Goal: Navigation & Orientation: Find specific page/section

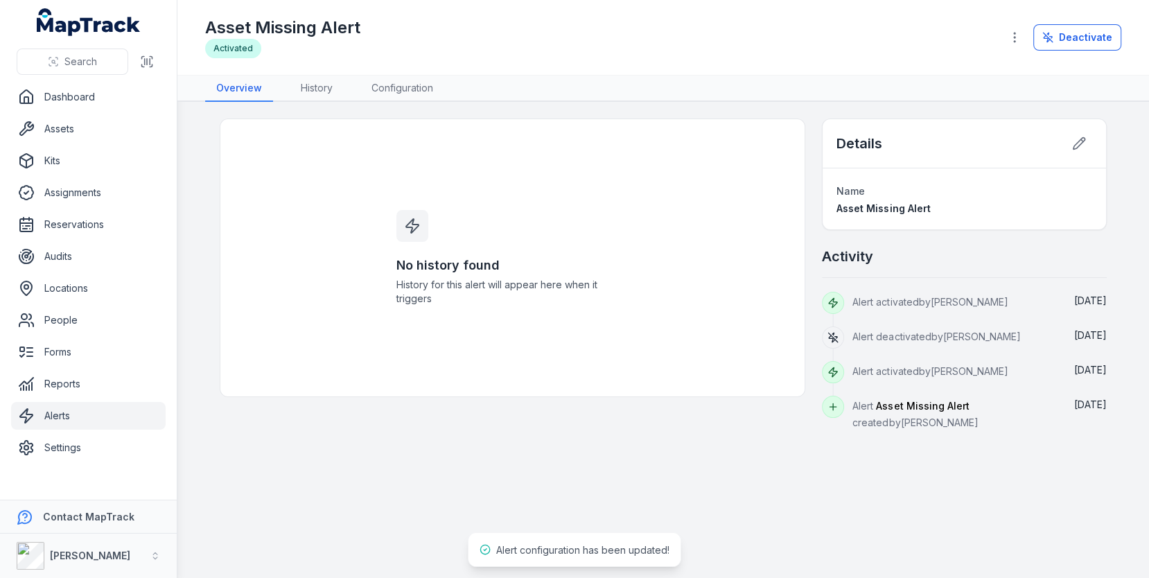
click at [206, 272] on div "No history found History for this alert will appear here when it triggers Detai…" at bounding box center [663, 274] width 916 height 312
click at [98, 256] on link "Audits" at bounding box center [88, 256] width 154 height 28
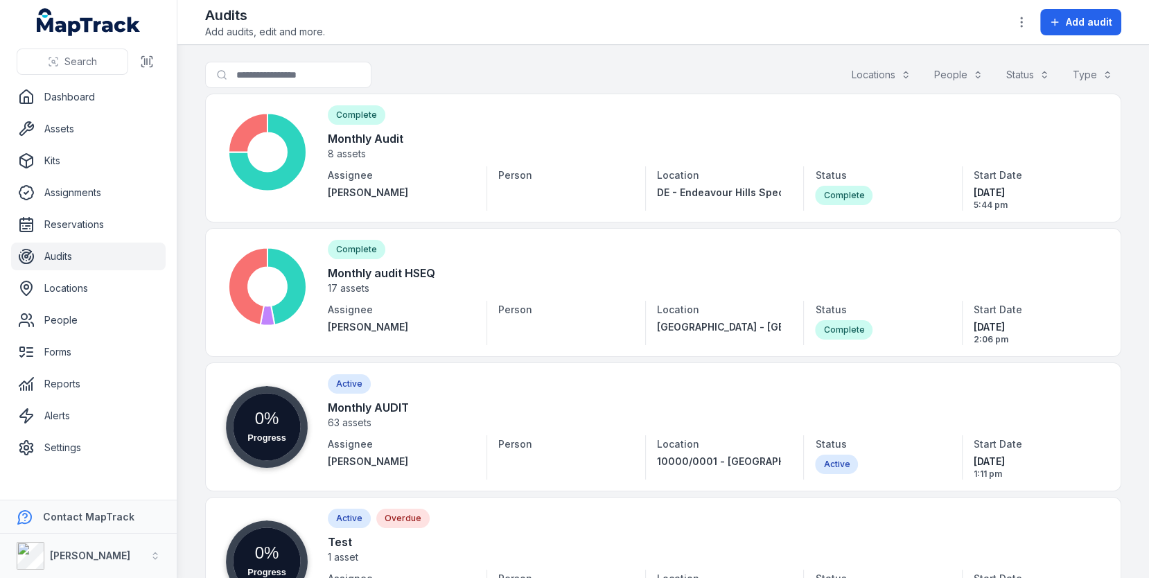
click at [621, 75] on div "Search for audits Locations People Status Type" at bounding box center [663, 78] width 916 height 32
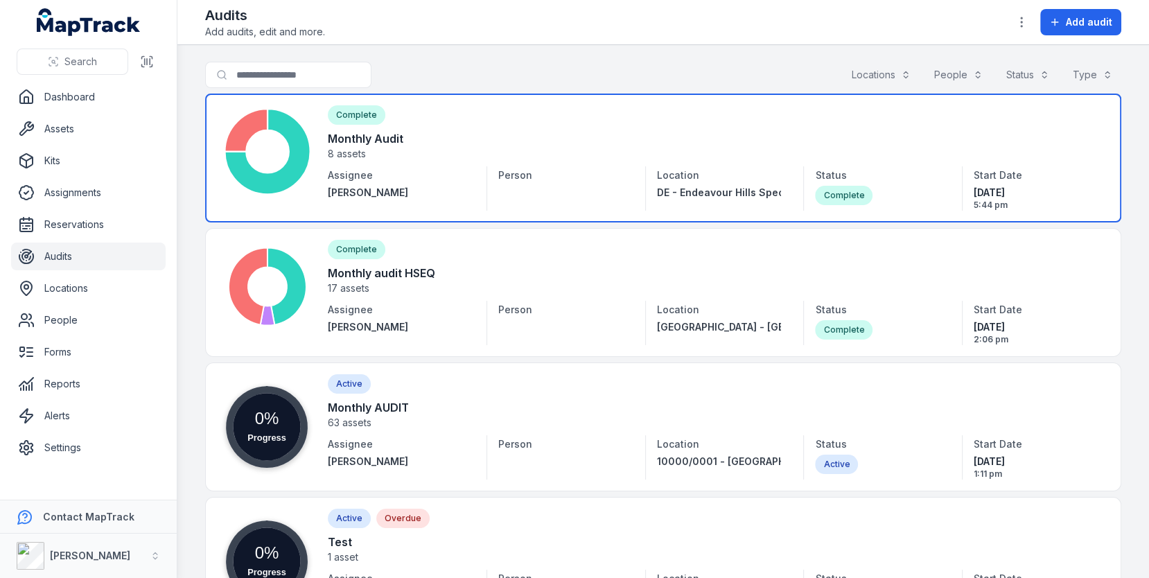
click at [644, 137] on link at bounding box center [663, 158] width 916 height 129
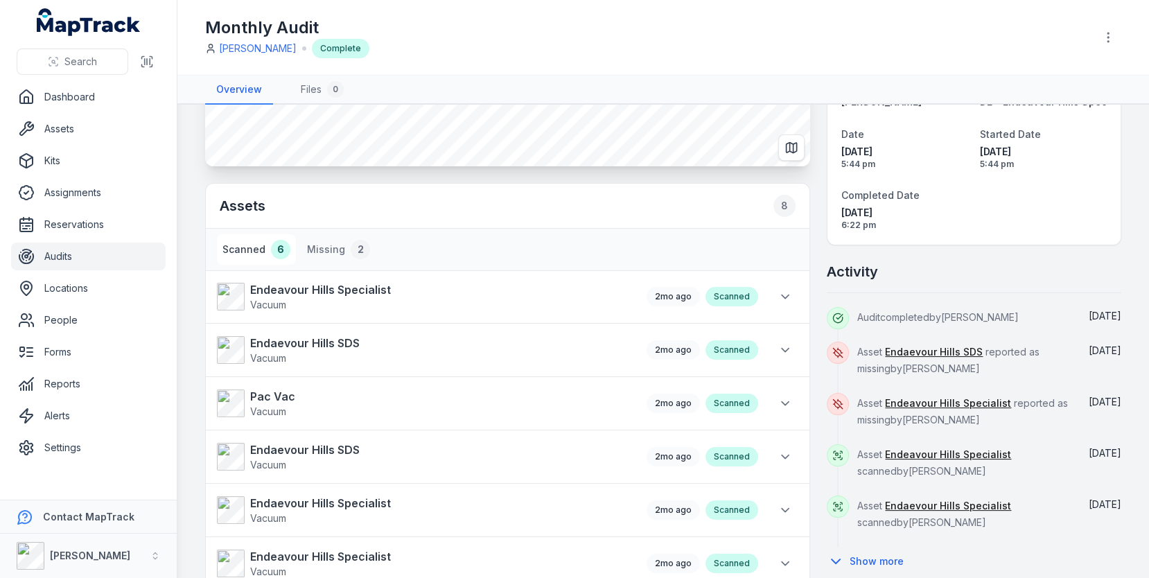
scroll to position [243, 0]
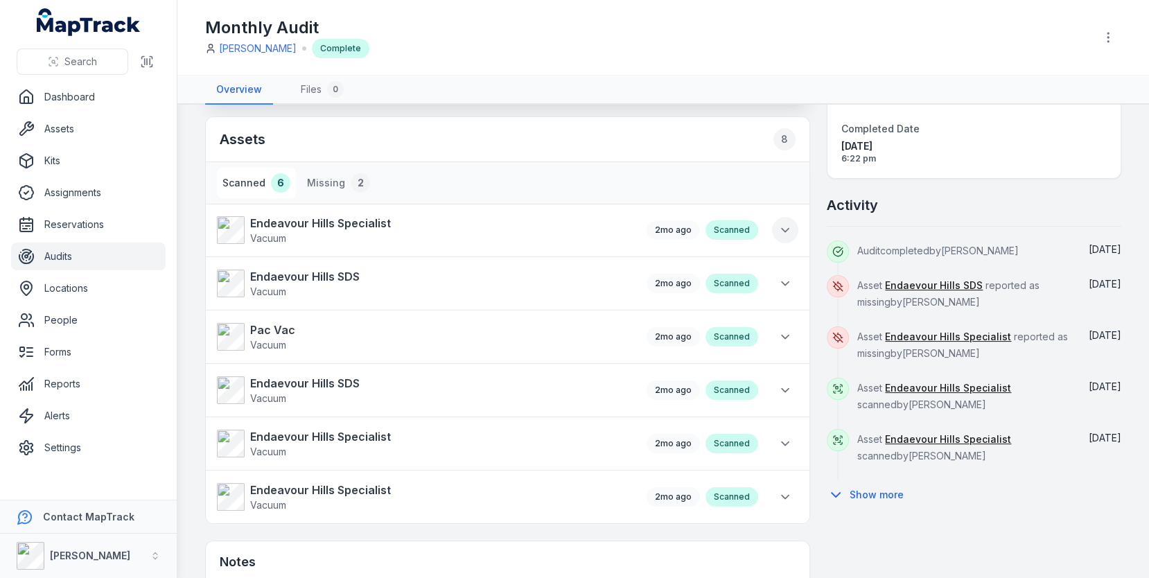
click at [791, 233] on icon at bounding box center [785, 230] width 14 height 14
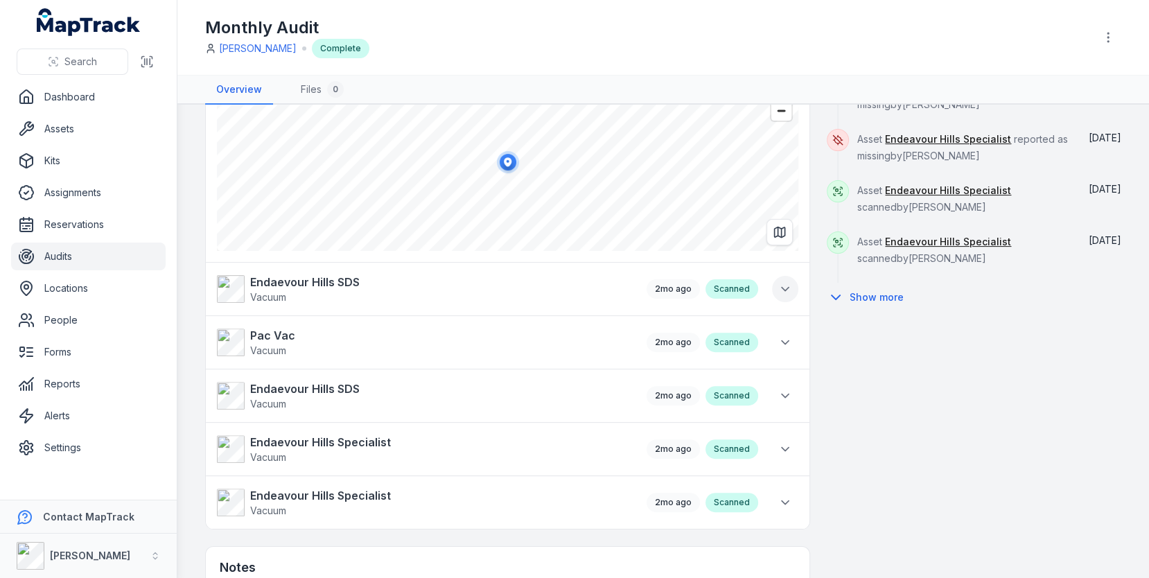
click at [781, 276] on button at bounding box center [785, 289] width 26 height 26
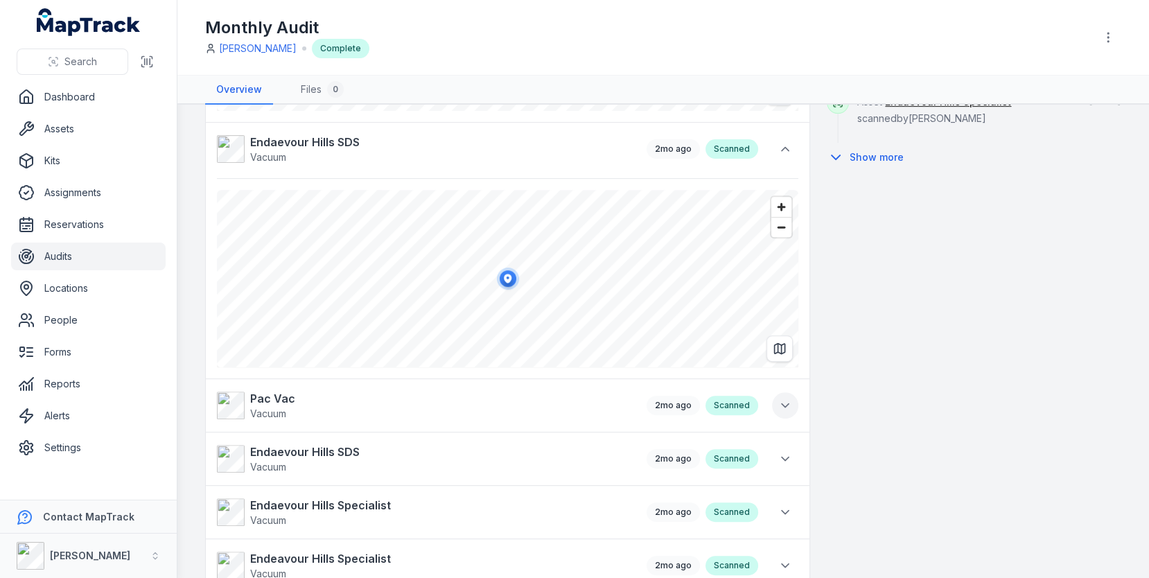
click at [781, 400] on icon at bounding box center [785, 405] width 14 height 14
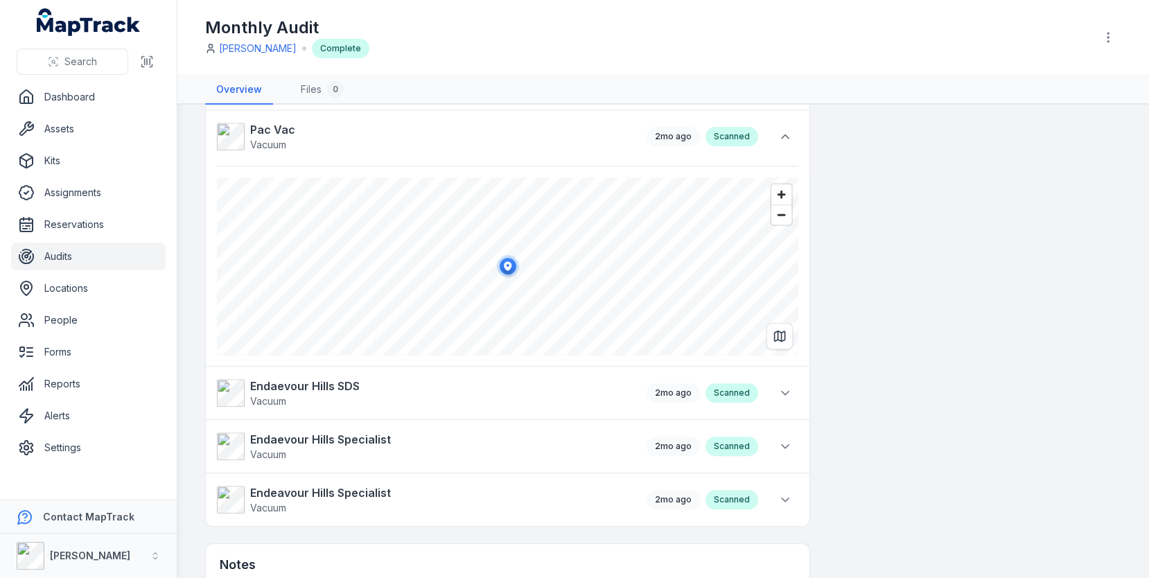
scroll to position [953, 0]
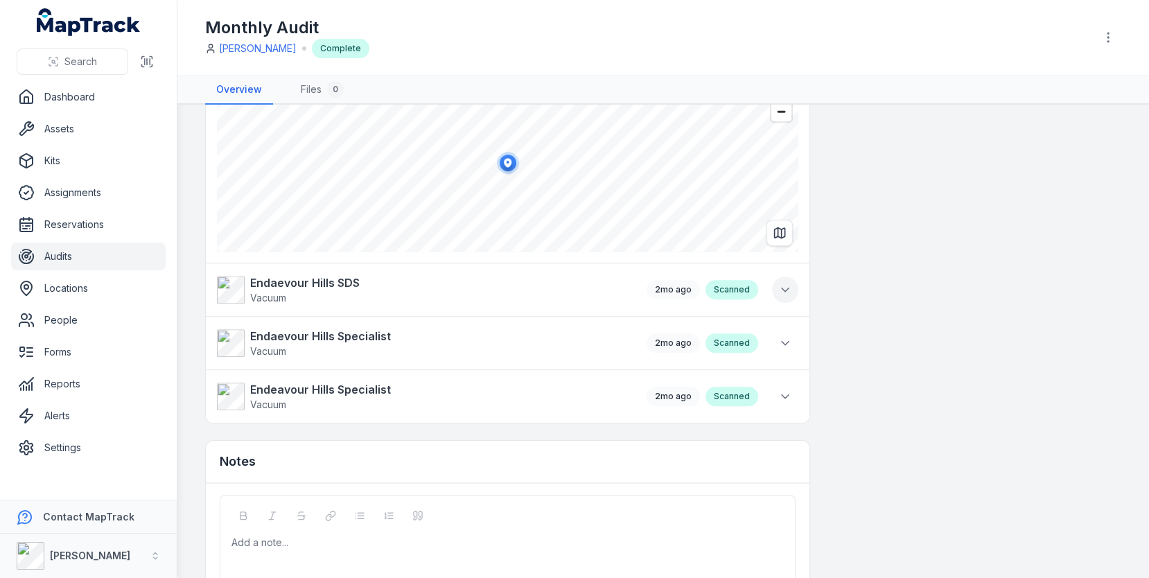
click at [777, 284] on button at bounding box center [785, 289] width 26 height 26
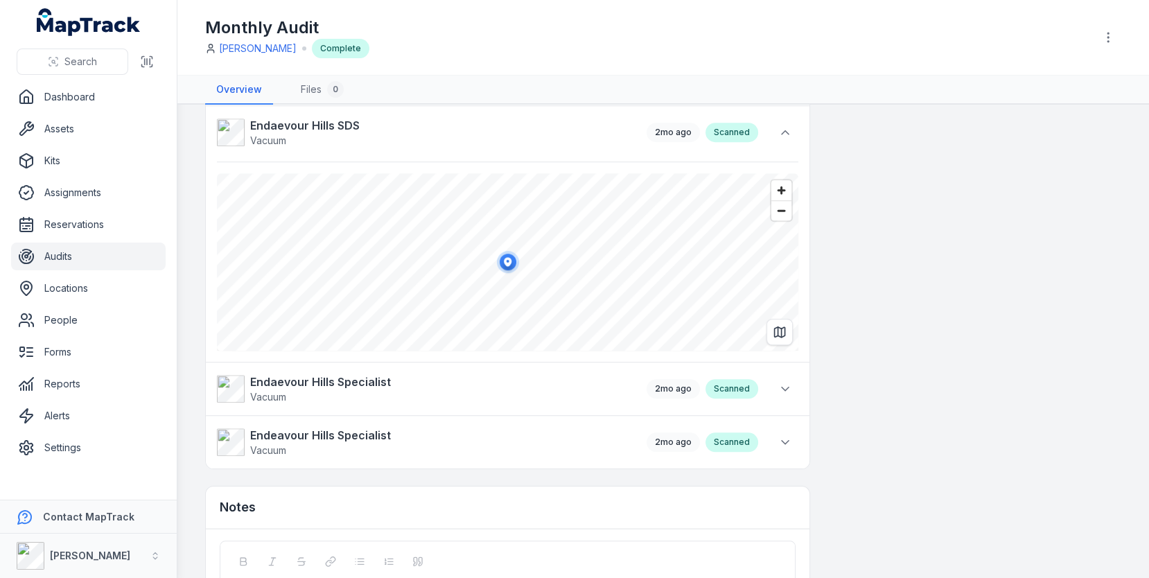
scroll to position [1215, 0]
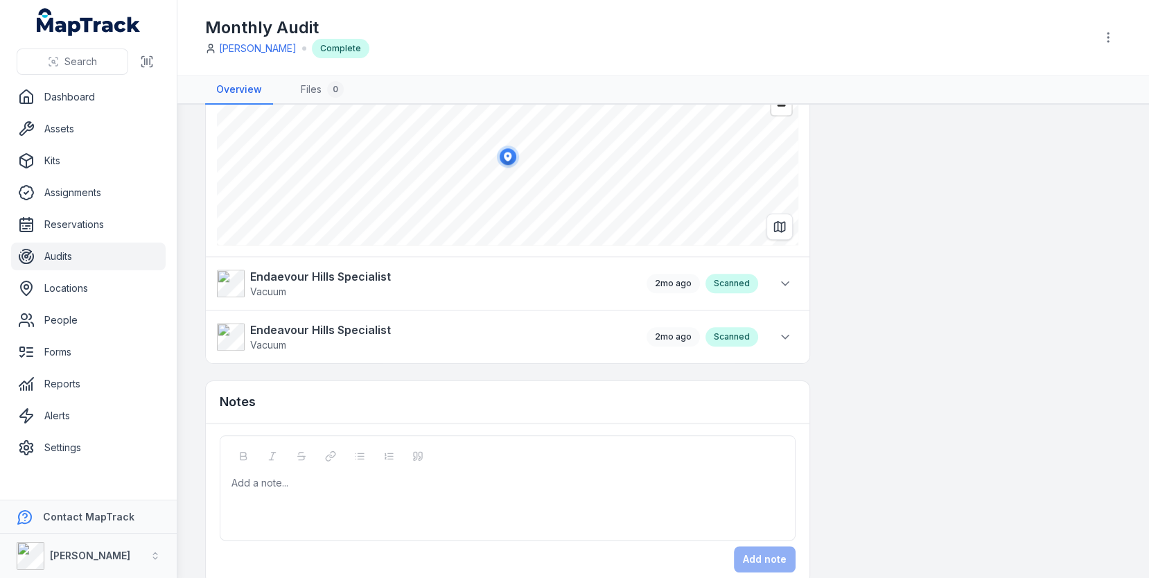
click at [461, 476] on div at bounding box center [507, 483] width 551 height 14
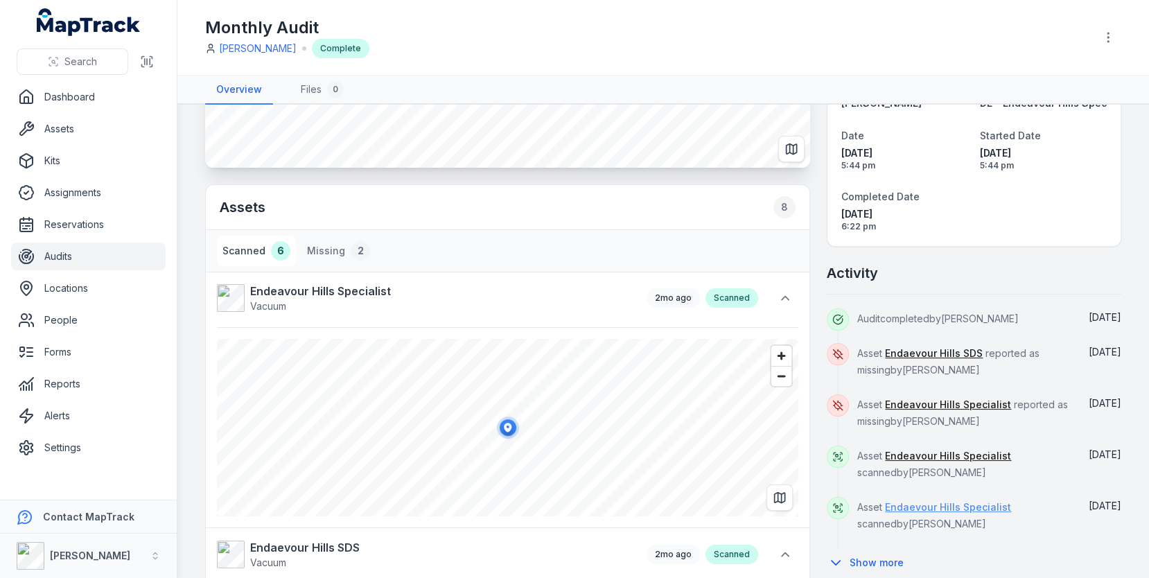
scroll to position [8, 0]
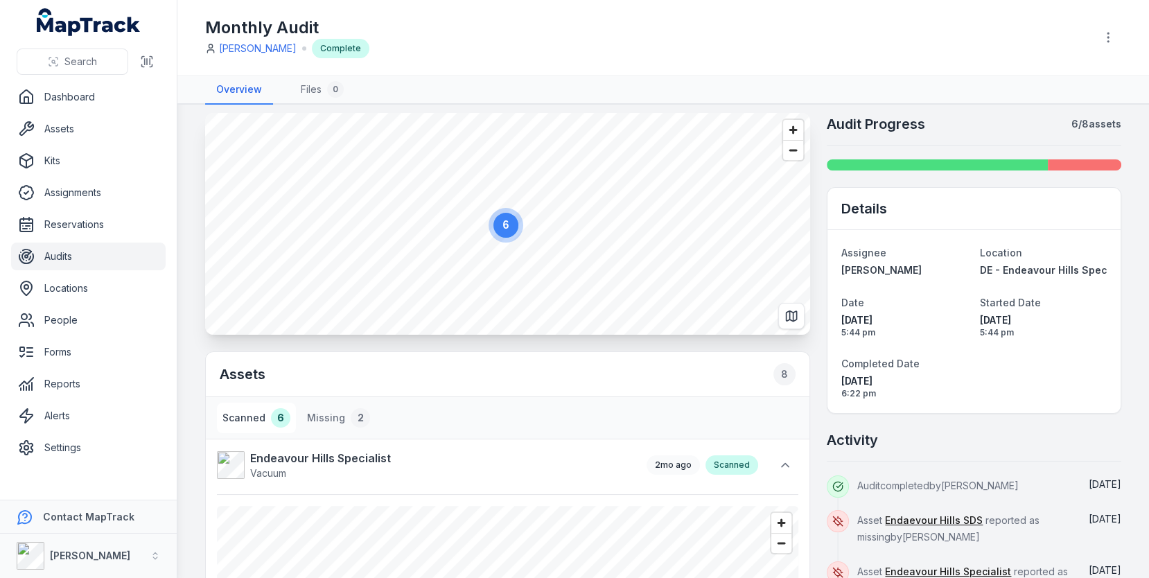
click at [85, 247] on link "Audits" at bounding box center [88, 256] width 154 height 28
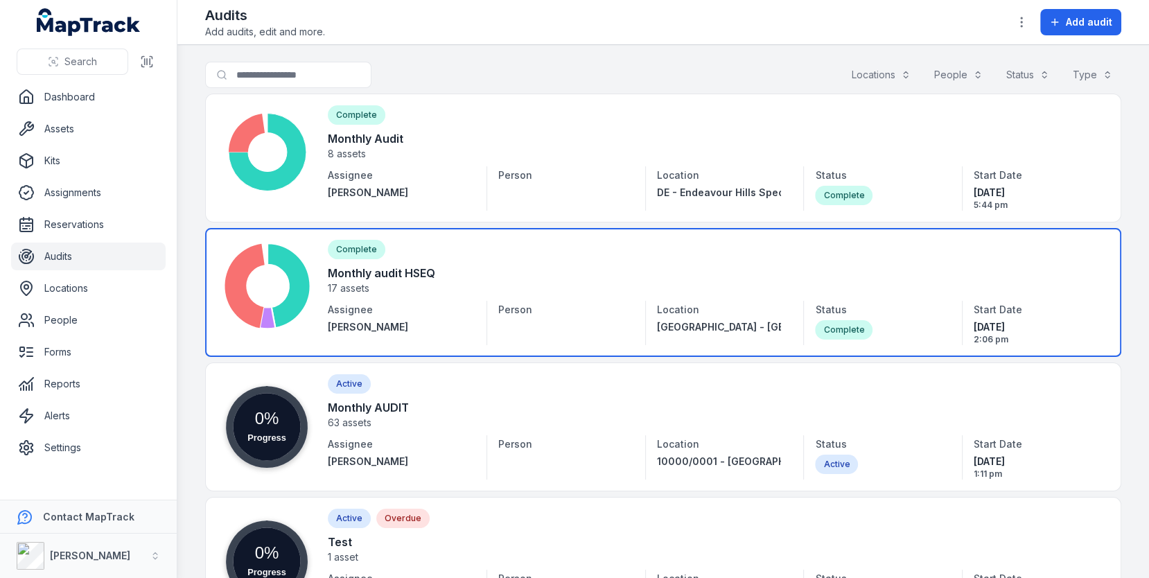
click at [546, 262] on link at bounding box center [663, 292] width 916 height 129
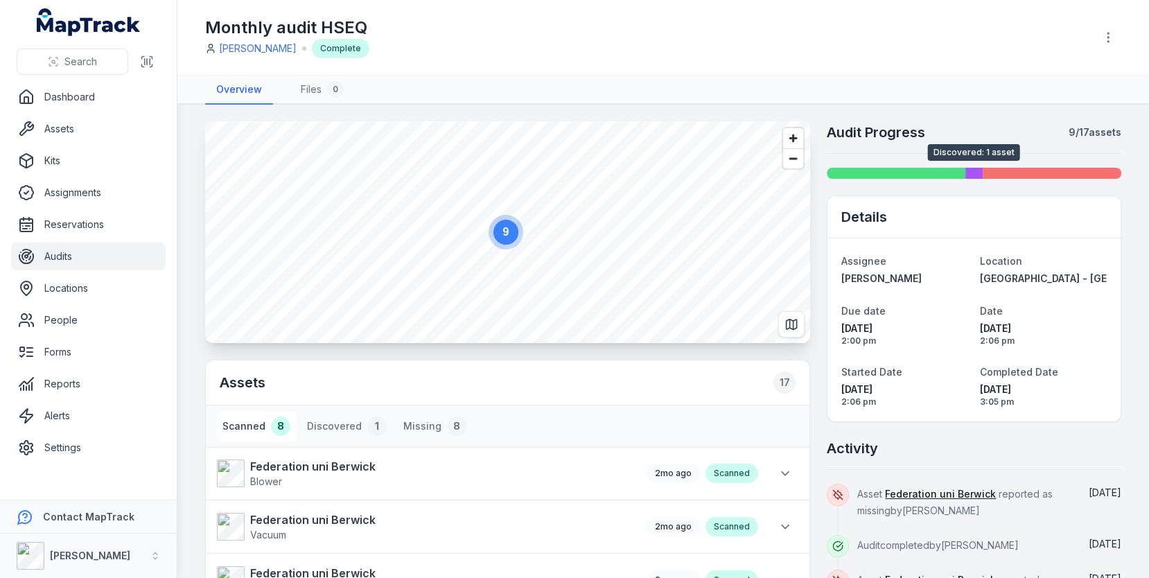
click at [969, 171] on div at bounding box center [973, 173] width 17 height 11
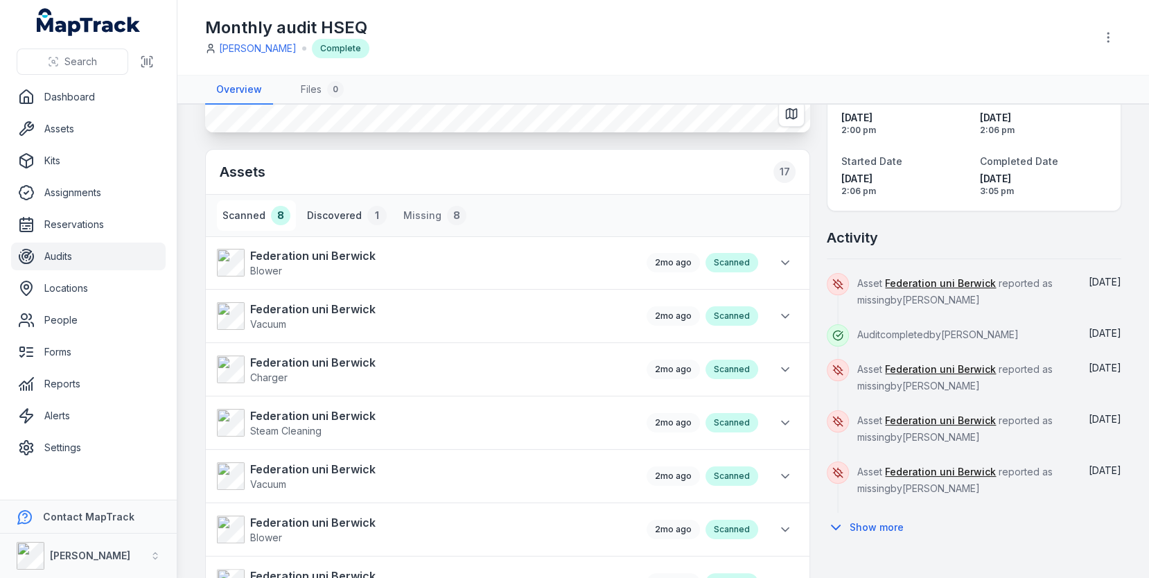
click at [349, 218] on button "Discovered 1" at bounding box center [346, 215] width 91 height 30
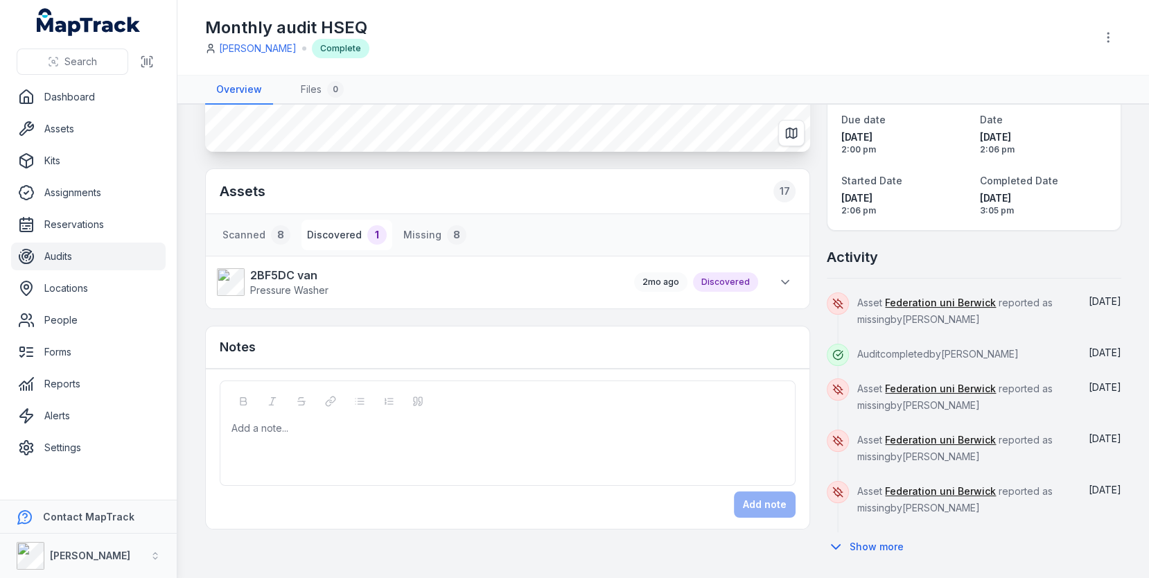
scroll to position [188, 0]
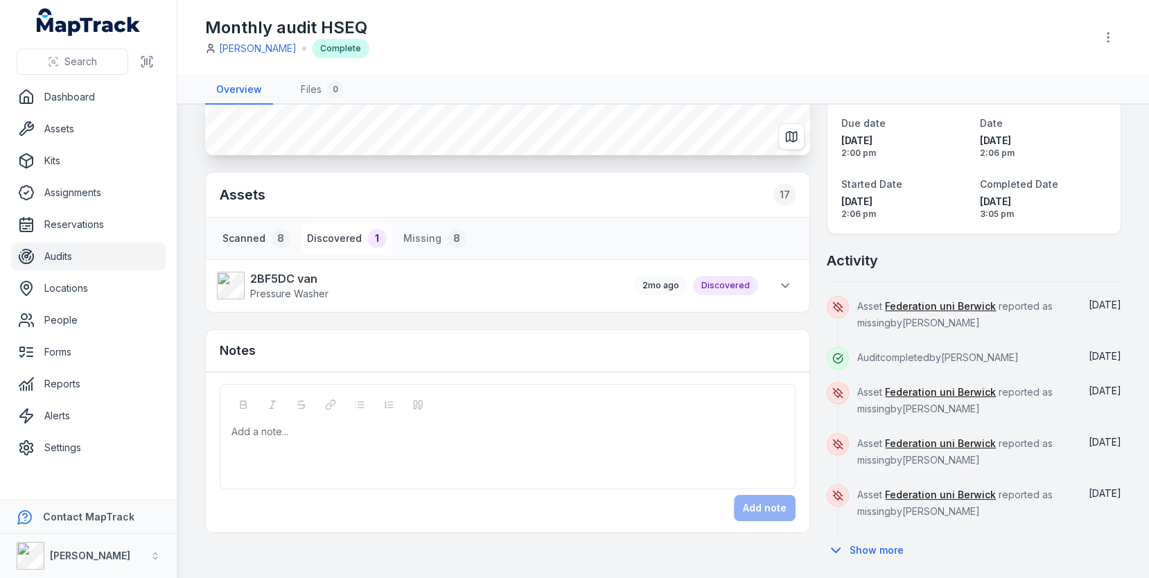
click at [230, 245] on button "Scanned 8" at bounding box center [256, 238] width 79 height 30
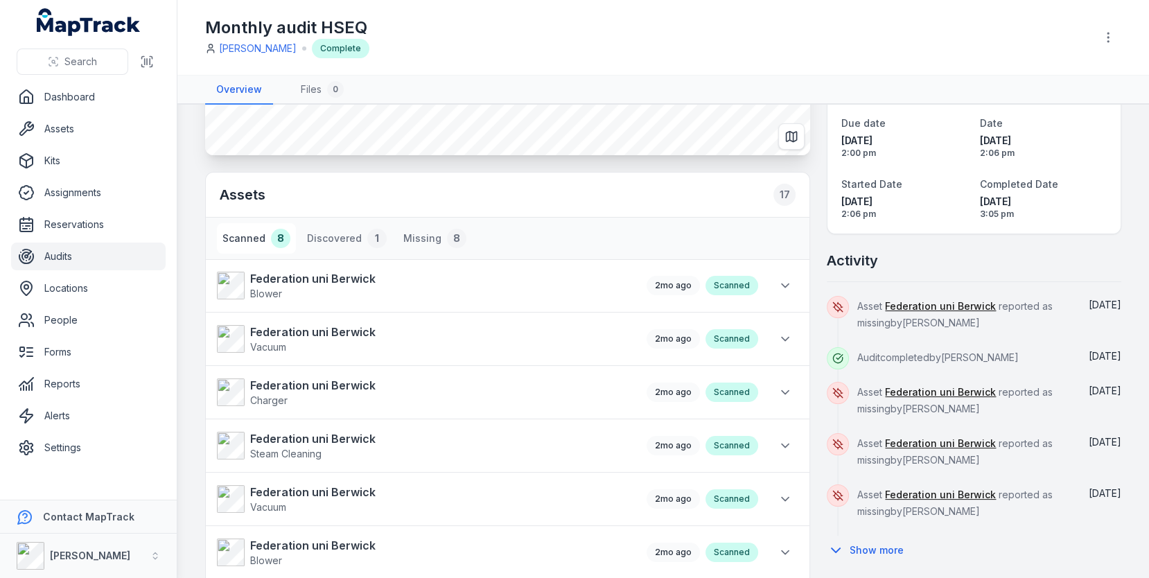
click at [234, 199] on h2 "Assets 17" at bounding box center [508, 195] width 576 height 22
click at [348, 238] on button "Discovered 1" at bounding box center [346, 238] width 91 height 30
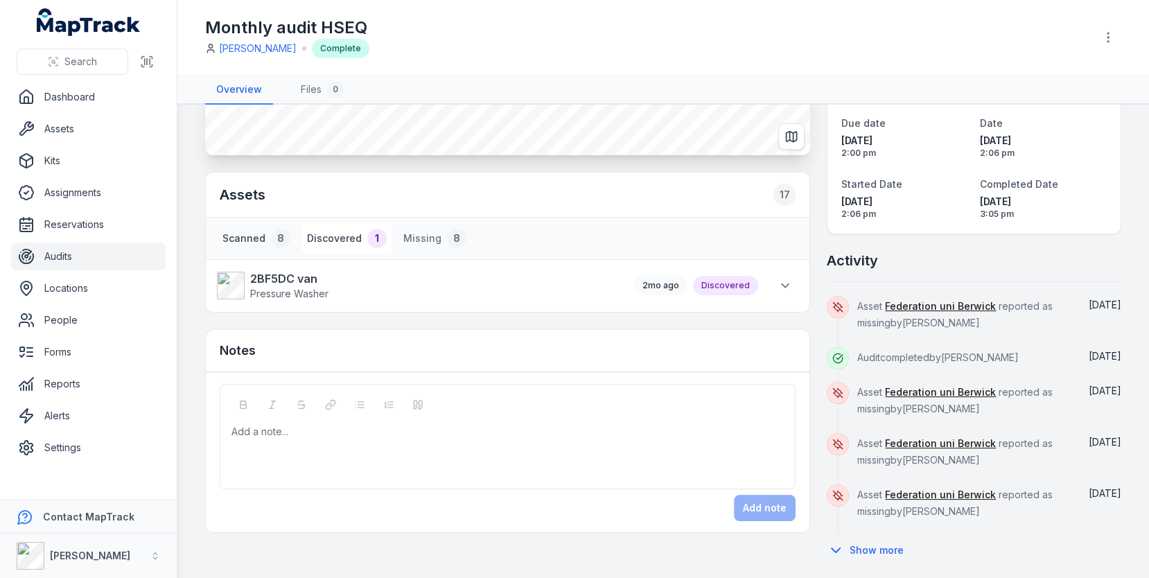
click at [266, 237] on button "Scanned 8" at bounding box center [256, 238] width 79 height 30
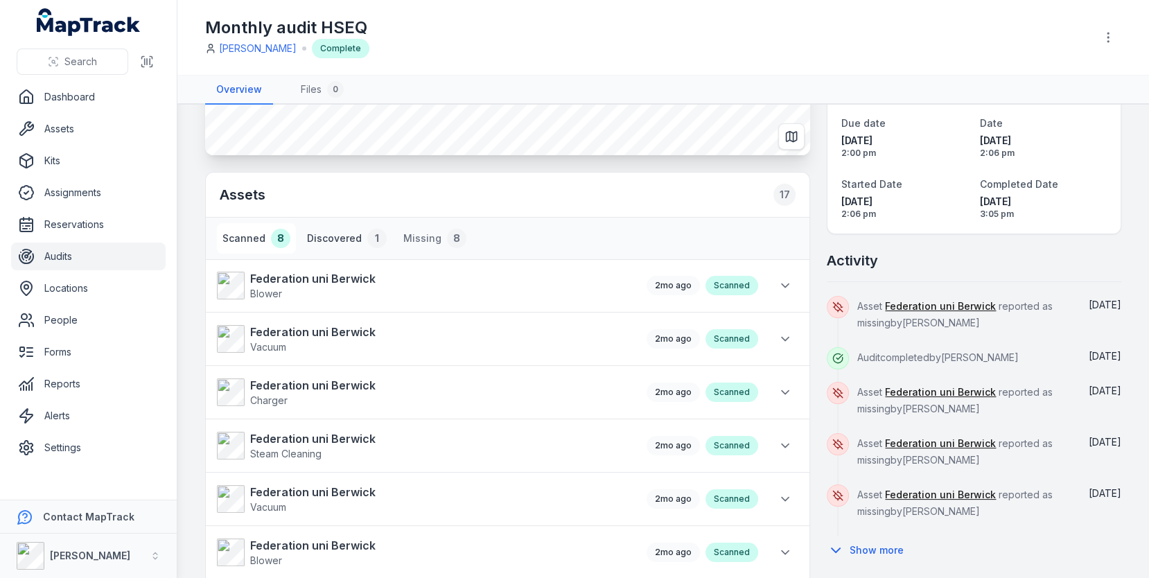
click at [321, 237] on button "Discovered 1" at bounding box center [346, 238] width 91 height 30
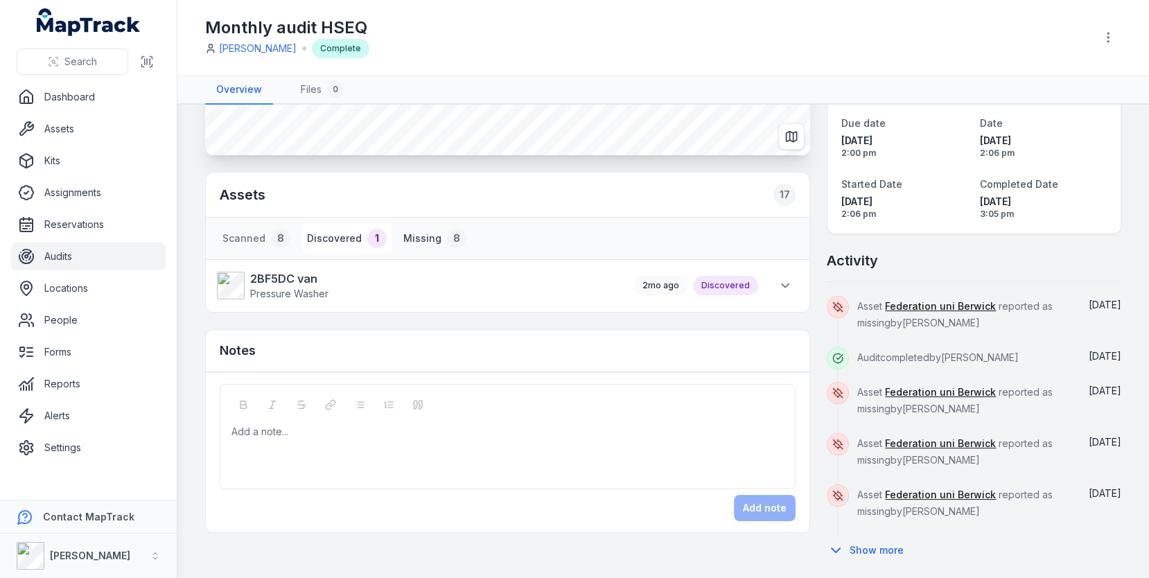
click at [407, 236] on button "Missing 8" at bounding box center [435, 238] width 74 height 30
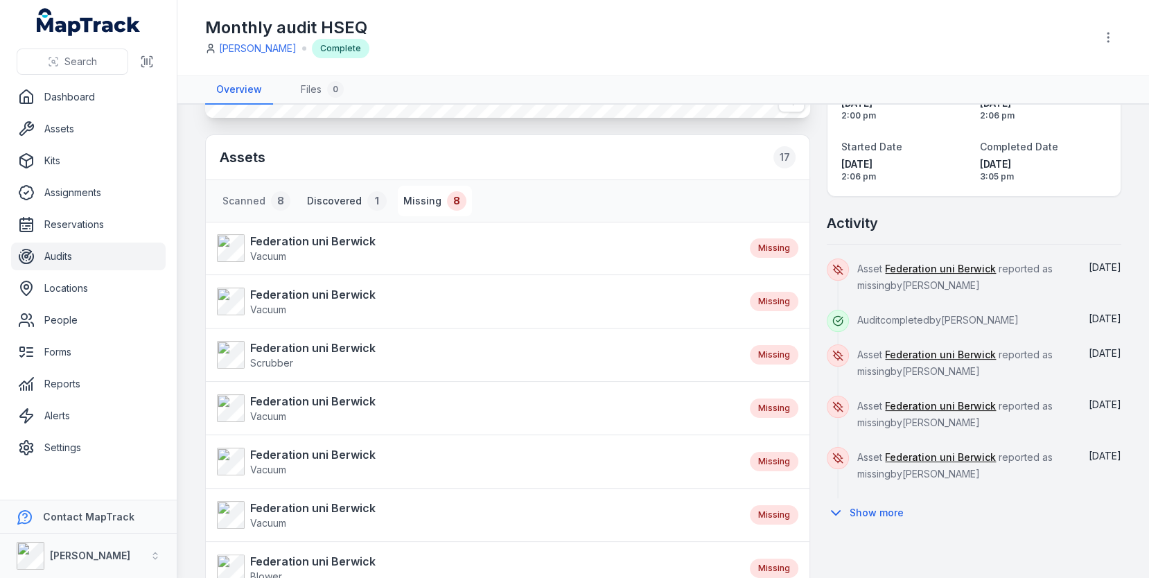
click at [343, 190] on button "Discovered 1" at bounding box center [346, 201] width 91 height 30
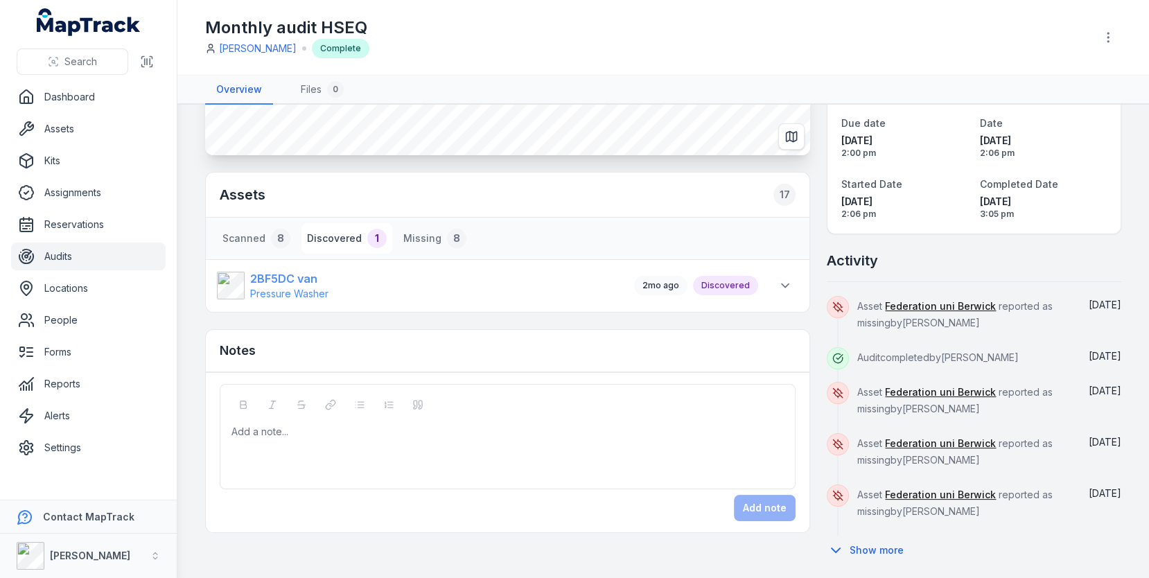
click at [308, 281] on strong "2BF5DC van" at bounding box center [289, 278] width 78 height 17
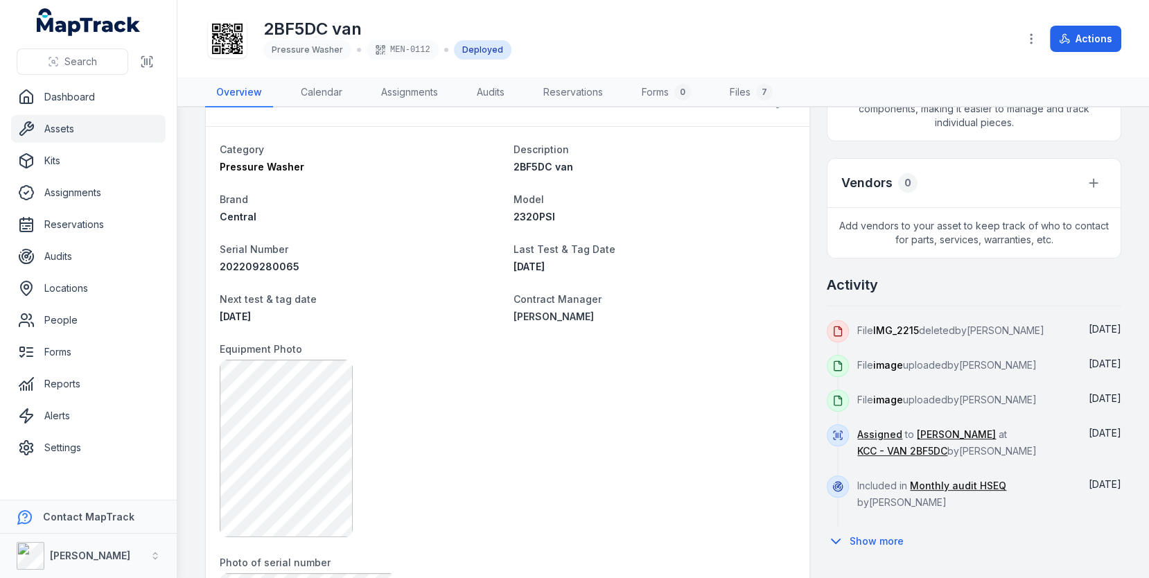
scroll to position [389, 0]
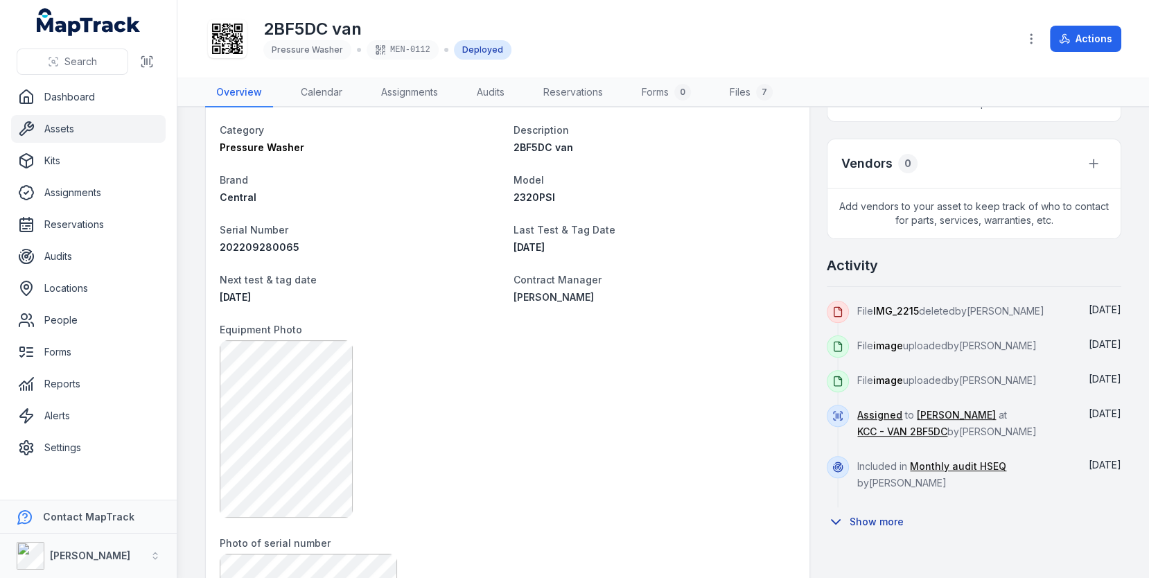
click at [898, 508] on button "Show more" at bounding box center [869, 521] width 86 height 29
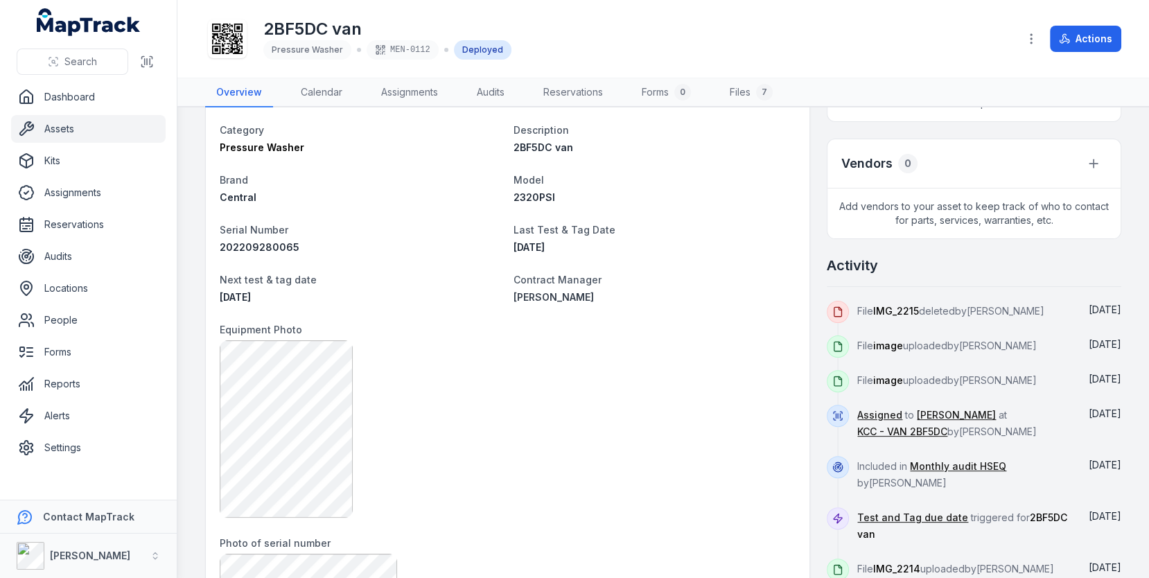
scroll to position [482, 0]
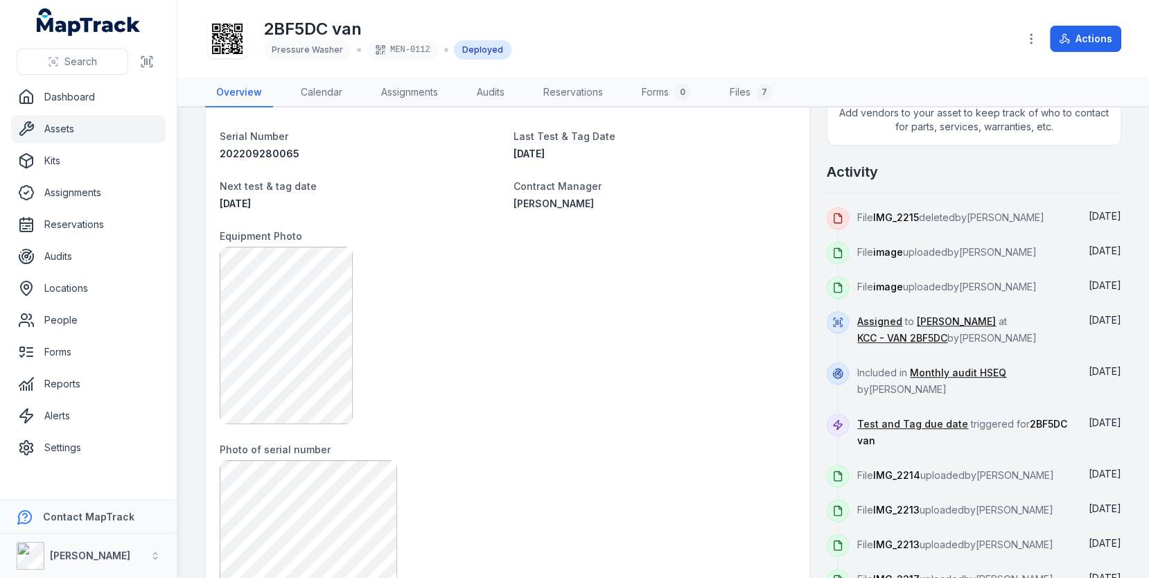
click at [1006, 366] on span "Included in Monthly audit HSEQ by [PERSON_NAME]" at bounding box center [931, 380] width 149 height 28
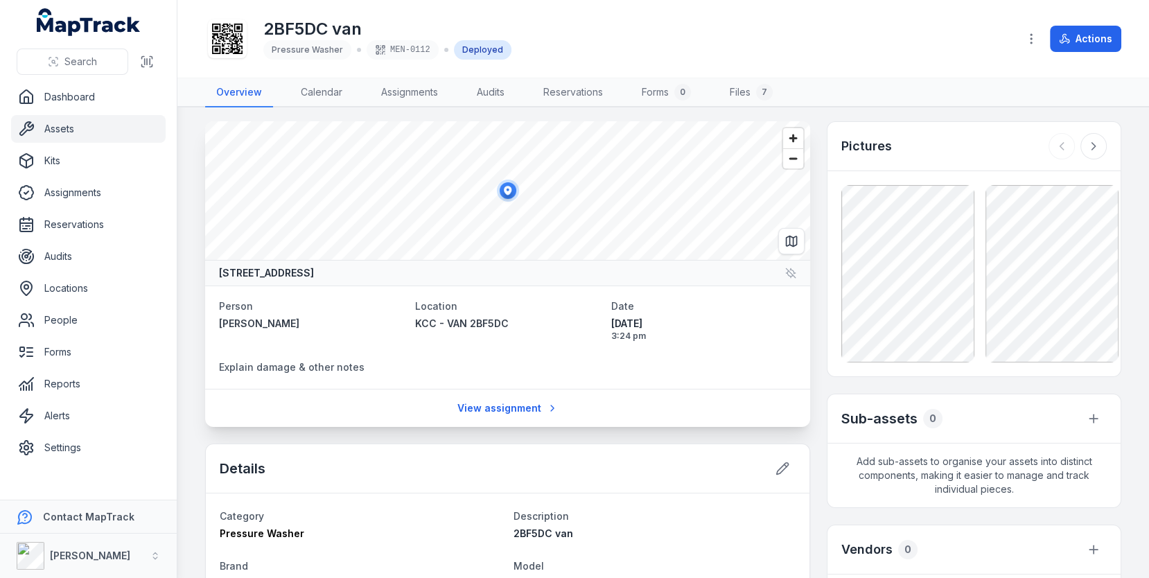
scroll to position [0, 0]
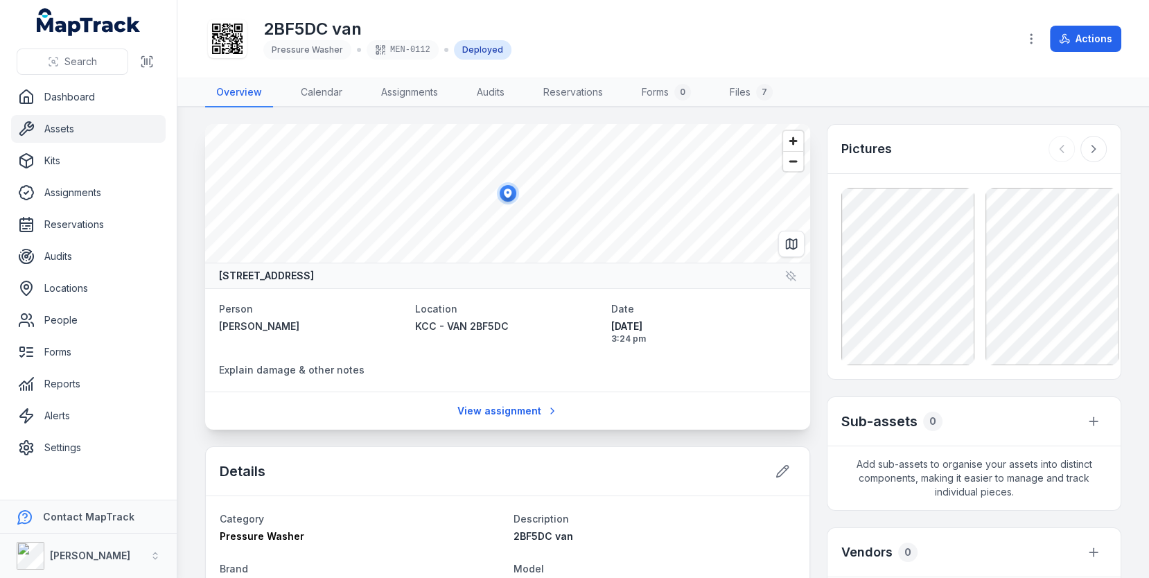
click at [192, 242] on main "[STREET_ADDRESS] Person [PERSON_NAME] Location KCC - VAN 2BF5DC Date [DATE] 3:2…" at bounding box center [662, 342] width 971 height 470
click at [1098, 414] on icon "button" at bounding box center [1093, 421] width 14 height 14
click at [1006, 401] on div "Sub-assets 0" at bounding box center [973, 421] width 293 height 49
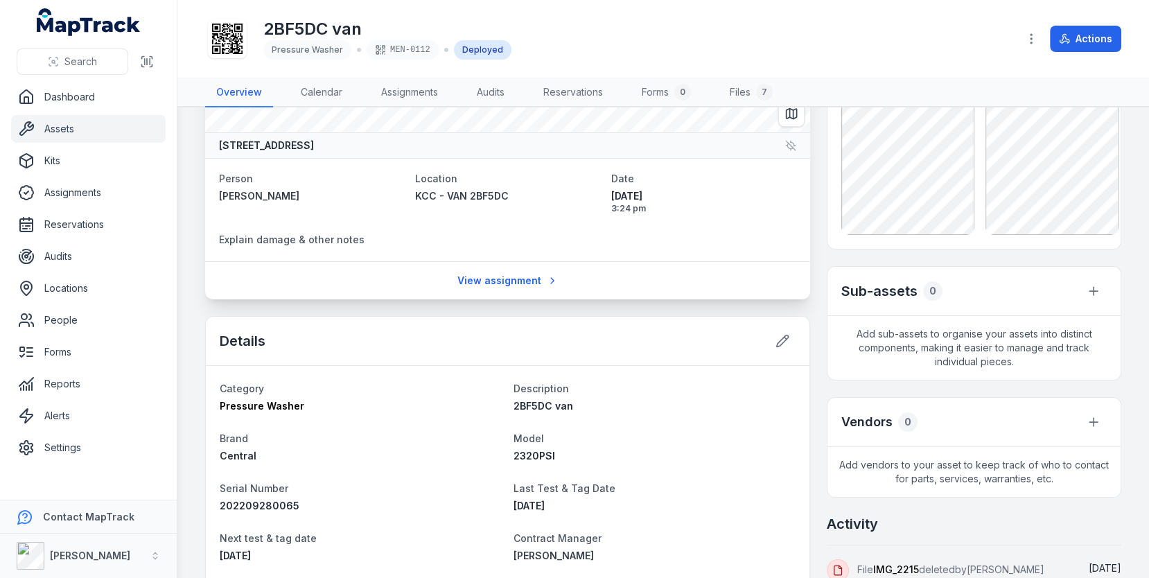
scroll to position [154, 0]
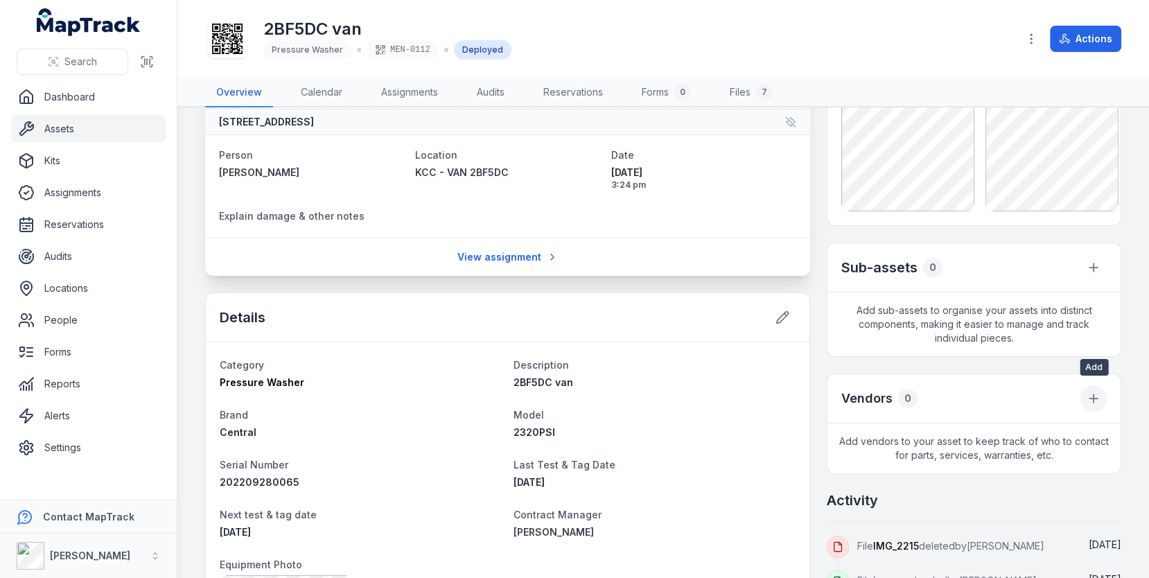
click at [1088, 400] on icon at bounding box center [1093, 398] width 14 height 14
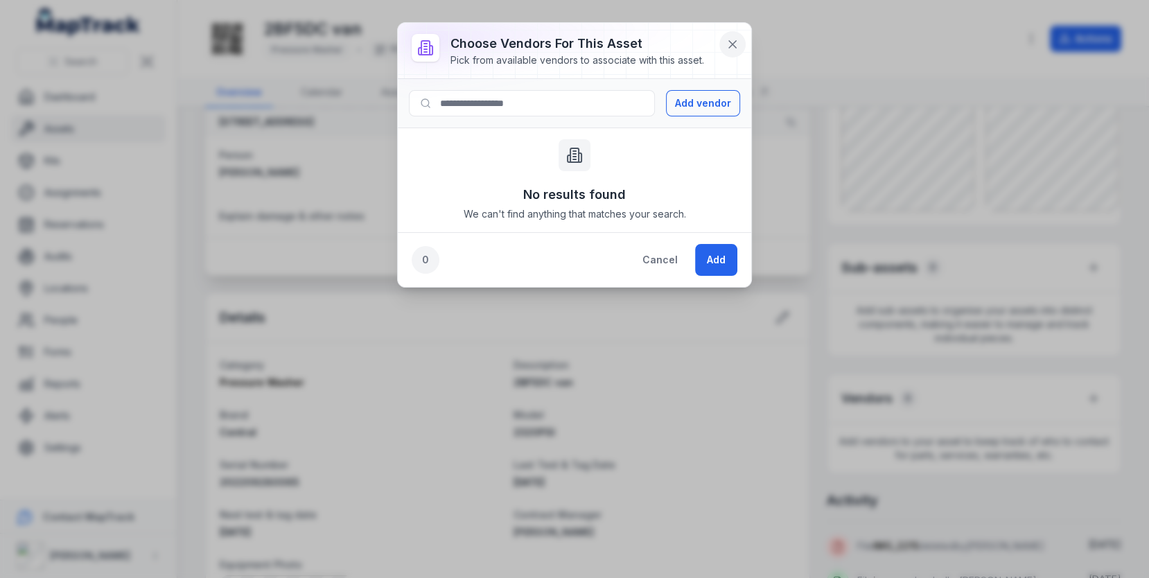
click at [733, 44] on icon at bounding box center [732, 44] width 14 height 14
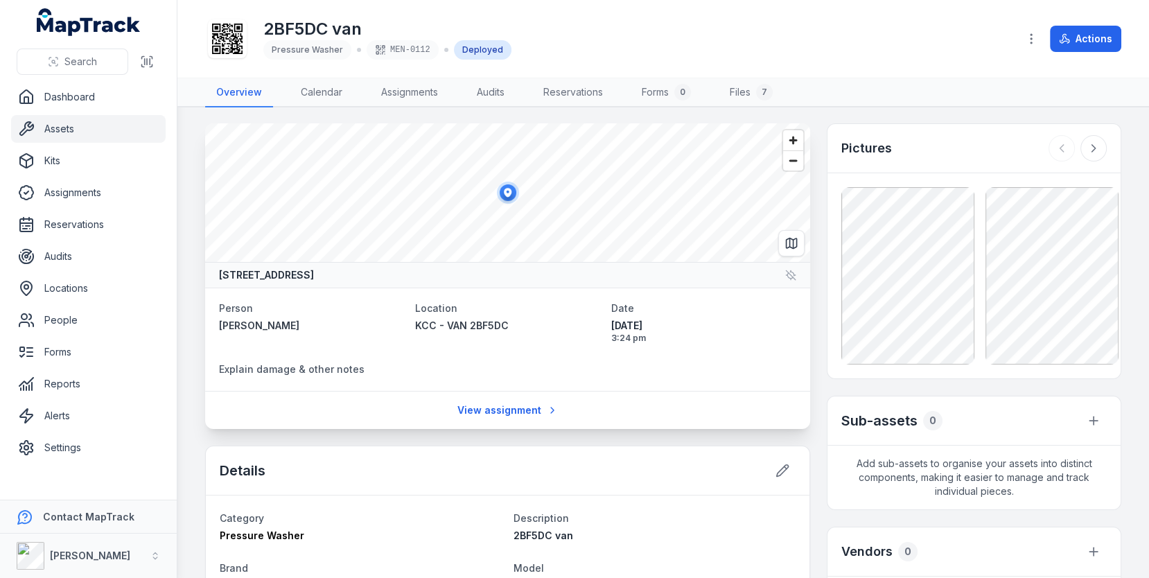
scroll to position [0, 0]
click at [1083, 419] on button "button" at bounding box center [1093, 421] width 26 height 26
click at [1031, 400] on div "Sub-assets 0" at bounding box center [973, 421] width 293 height 49
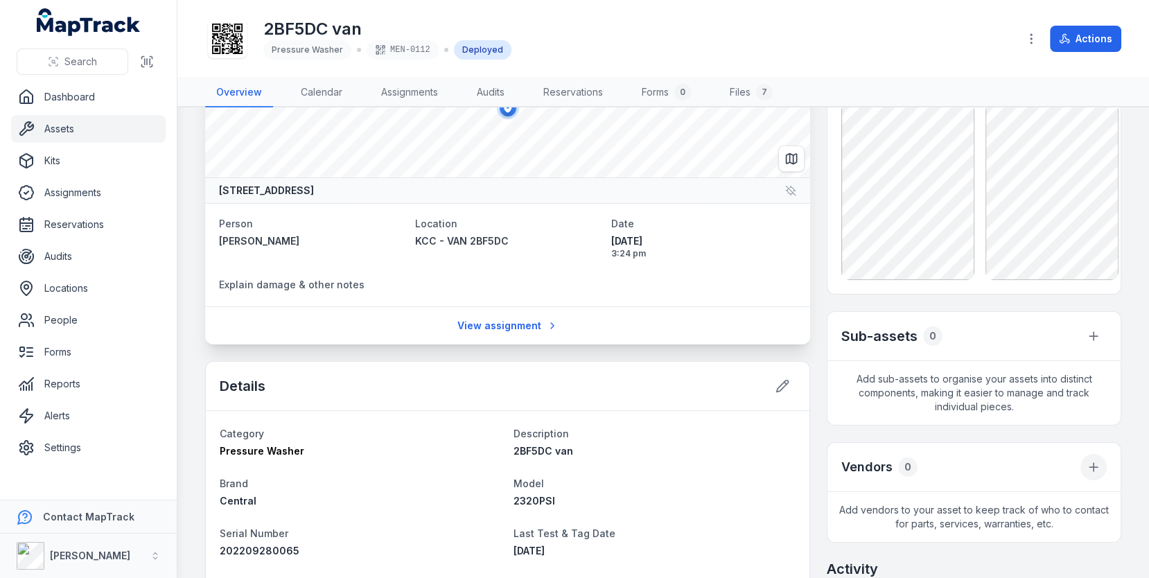
scroll to position [211, 0]
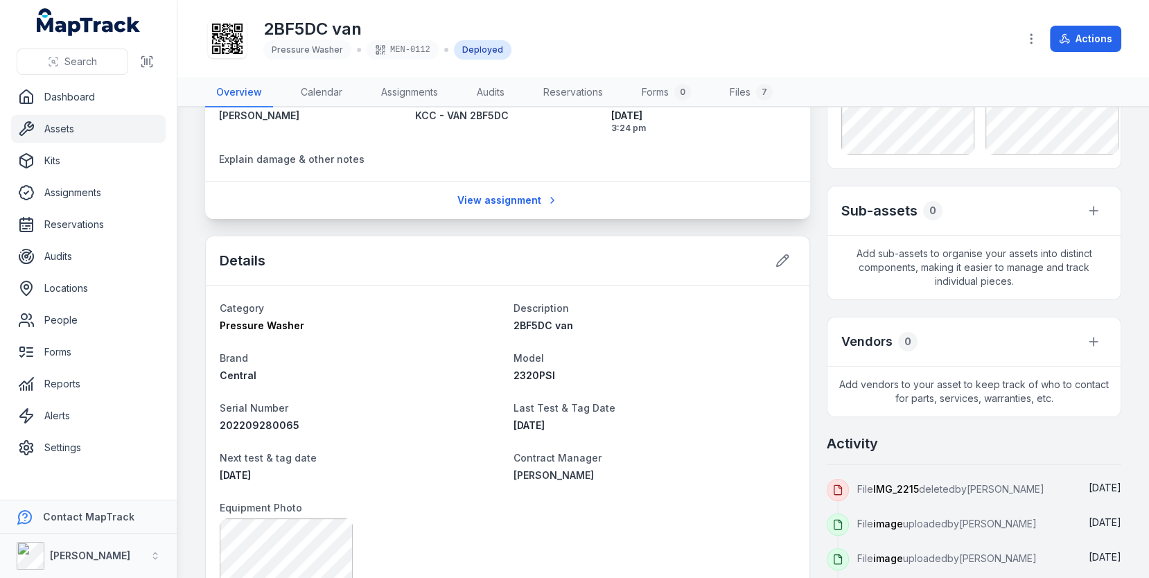
click at [923, 338] on div "Vendors 0" at bounding box center [973, 341] width 293 height 49
click at [96, 80] on div "Search" at bounding box center [88, 61] width 177 height 43
click at [96, 89] on link "Dashboard" at bounding box center [88, 97] width 154 height 28
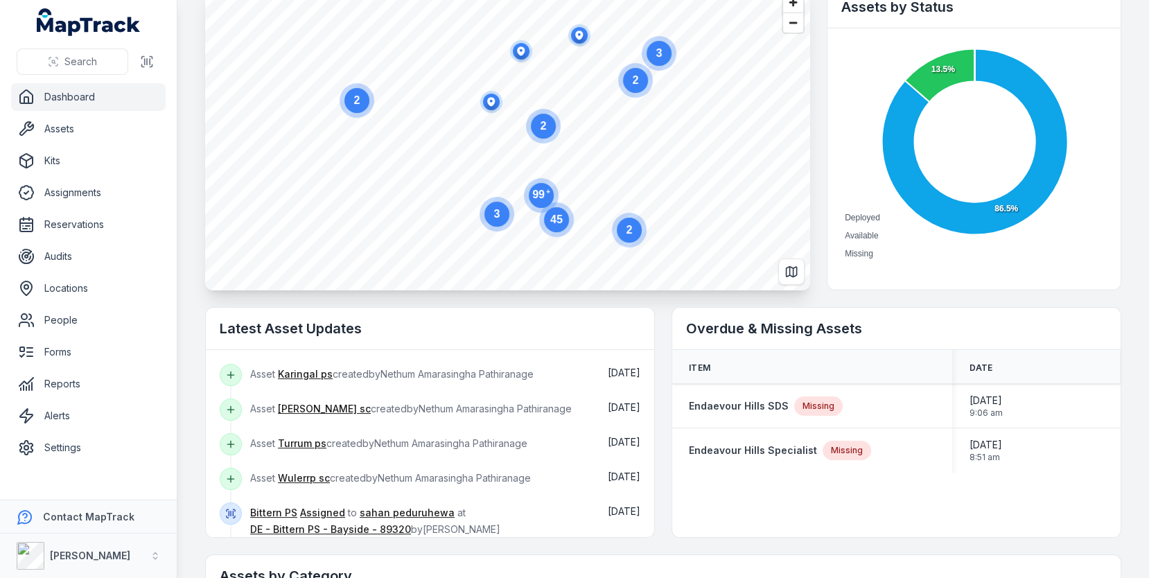
scroll to position [33, 0]
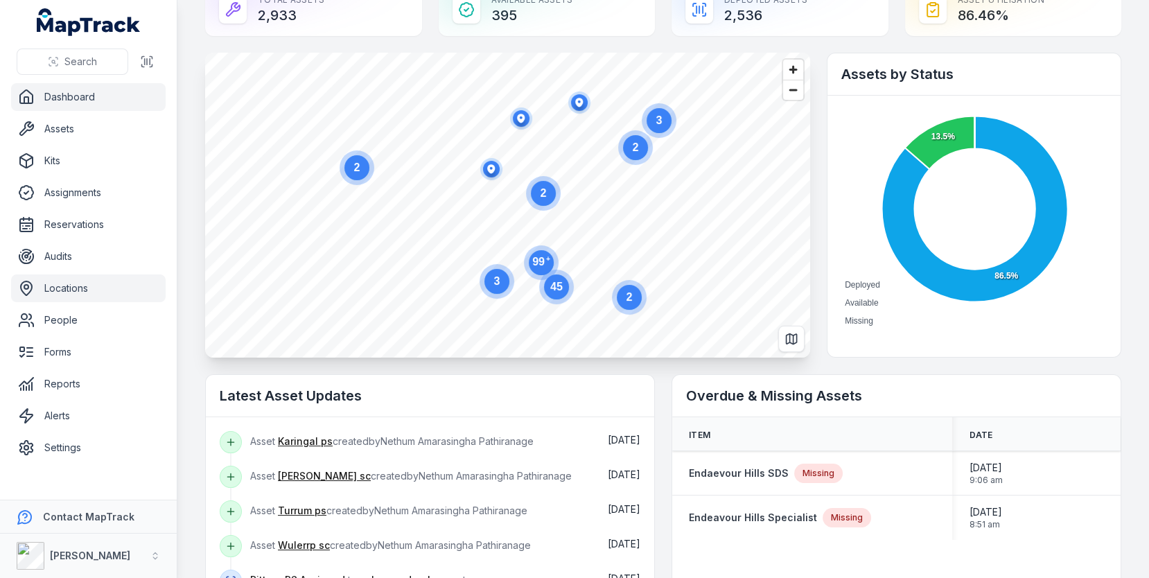
click at [73, 296] on link "Locations" at bounding box center [88, 288] width 154 height 28
click at [198, 257] on main "Total Assets 2,933 Available Assets 395 Deployed Assets 2,536 Asset utilisation…" at bounding box center [662, 289] width 971 height 578
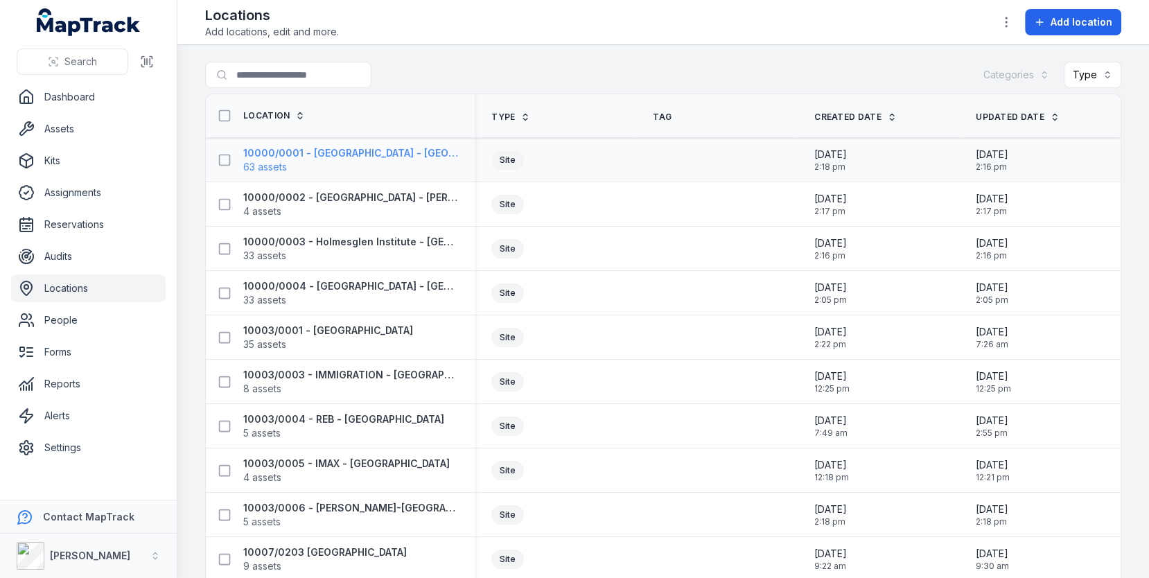
click at [319, 154] on strong "10000/0001 - [GEOGRAPHIC_DATA] - [GEOGRAPHIC_DATA]" at bounding box center [350, 153] width 215 height 14
click at [612, 94] on th "Type" at bounding box center [555, 116] width 161 height 44
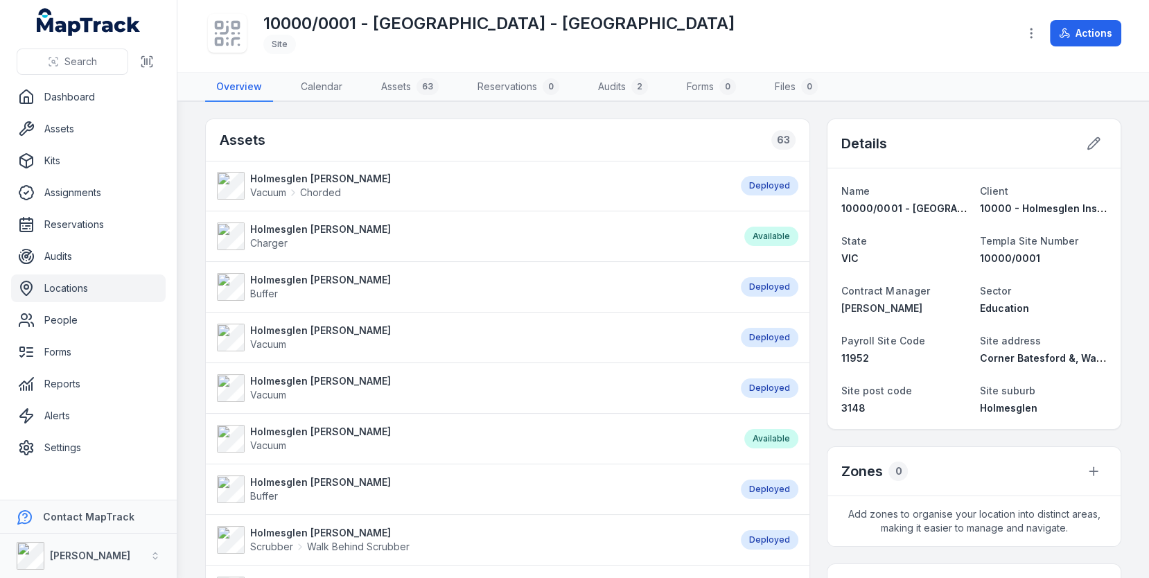
click at [809, 207] on li "Holmesglen Chadstone Vacuum Chorded Deployed" at bounding box center [507, 186] width 603 height 51
click at [107, 89] on link "Dashboard" at bounding box center [88, 97] width 154 height 28
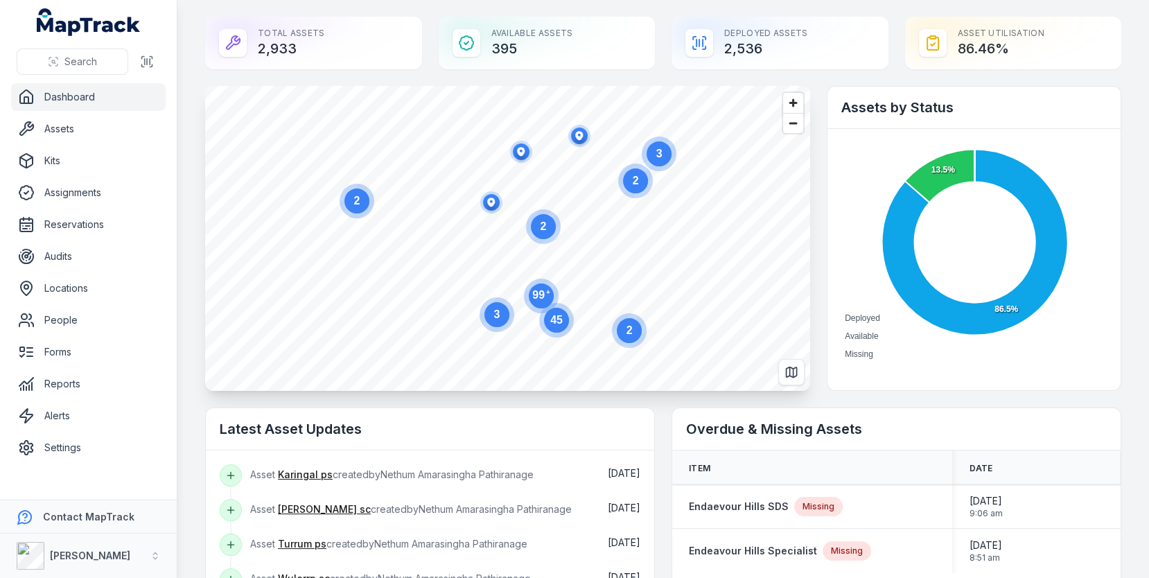
click at [303, 44] on div "Total Assets 2,933" at bounding box center [313, 43] width 217 height 53
click at [310, 577] on div at bounding box center [574, 578] width 1149 height 0
click at [371, 42] on div "Total Assets 2,933" at bounding box center [313, 43] width 217 height 53
click at [506, 55] on div "Available Assets 395" at bounding box center [547, 43] width 217 height 53
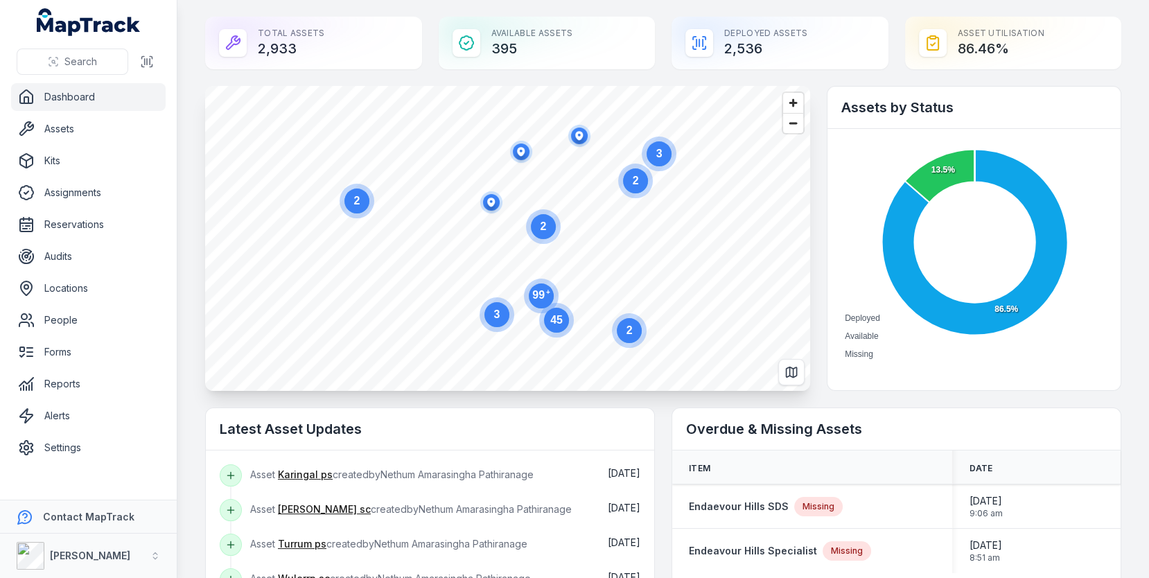
click at [991, 51] on div "Asset utilisation 86.46 %" at bounding box center [1013, 43] width 217 height 53
click at [698, 68] on div "Deployed Assets 2,536" at bounding box center [779, 43] width 217 height 53
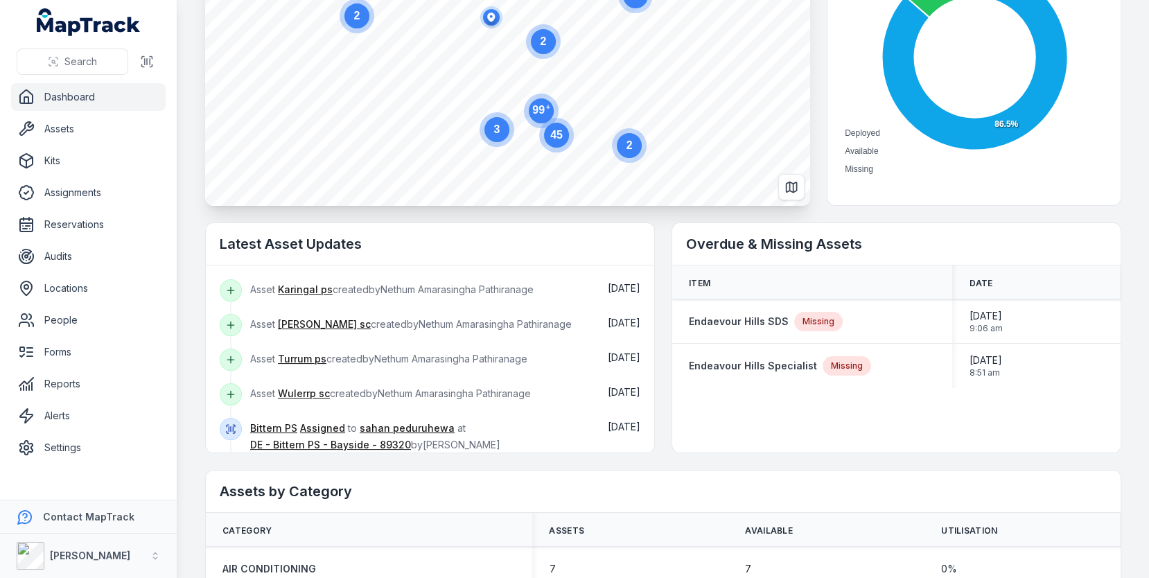
scroll to position [232, 0]
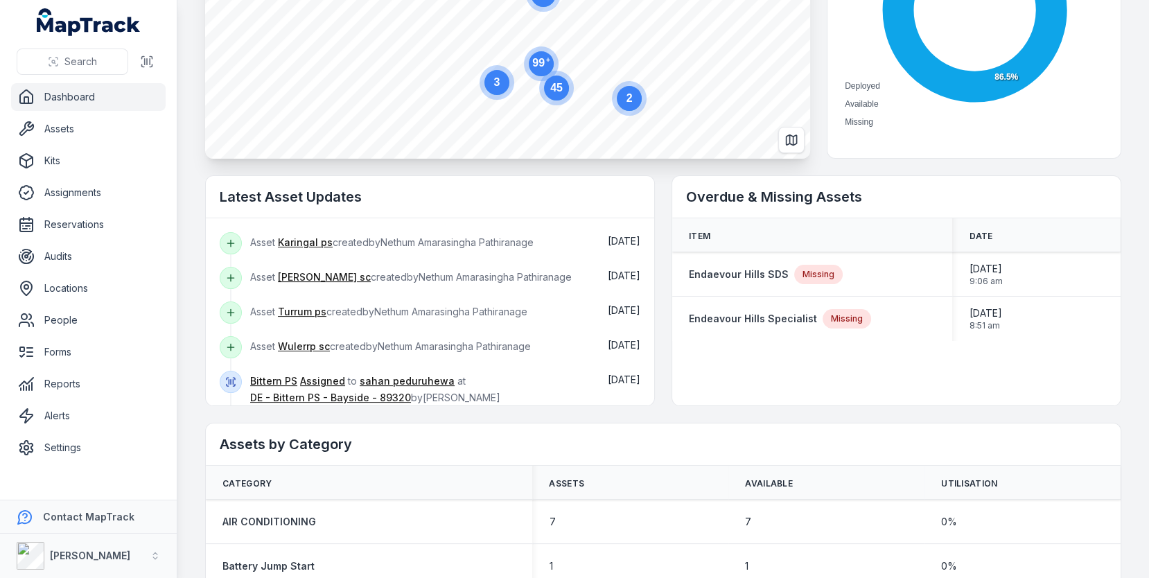
click at [372, 187] on h2 "Latest Asset Updates" at bounding box center [430, 196] width 420 height 19
click at [326, 200] on h2 "Latest Asset Updates" at bounding box center [430, 196] width 420 height 19
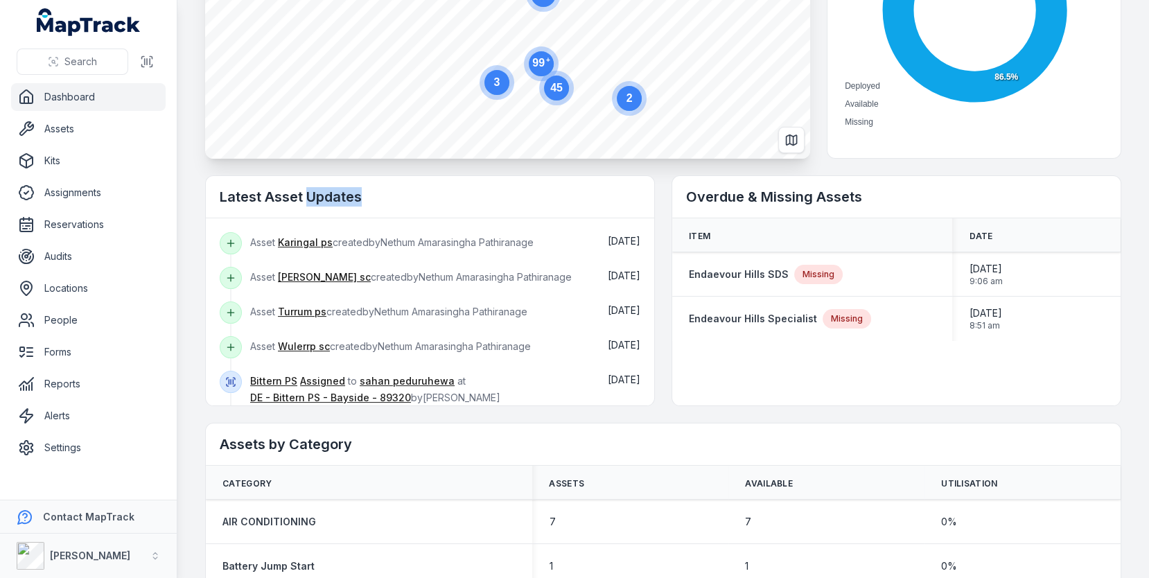
click at [326, 200] on h2 "Latest Asset Updates" at bounding box center [430, 196] width 420 height 19
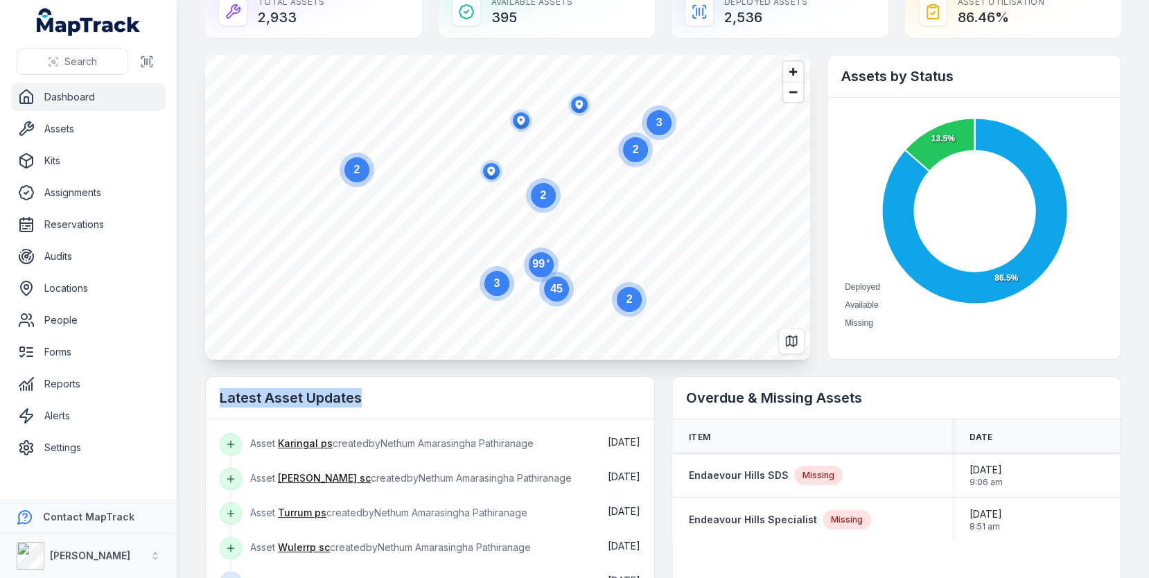
scroll to position [0, 0]
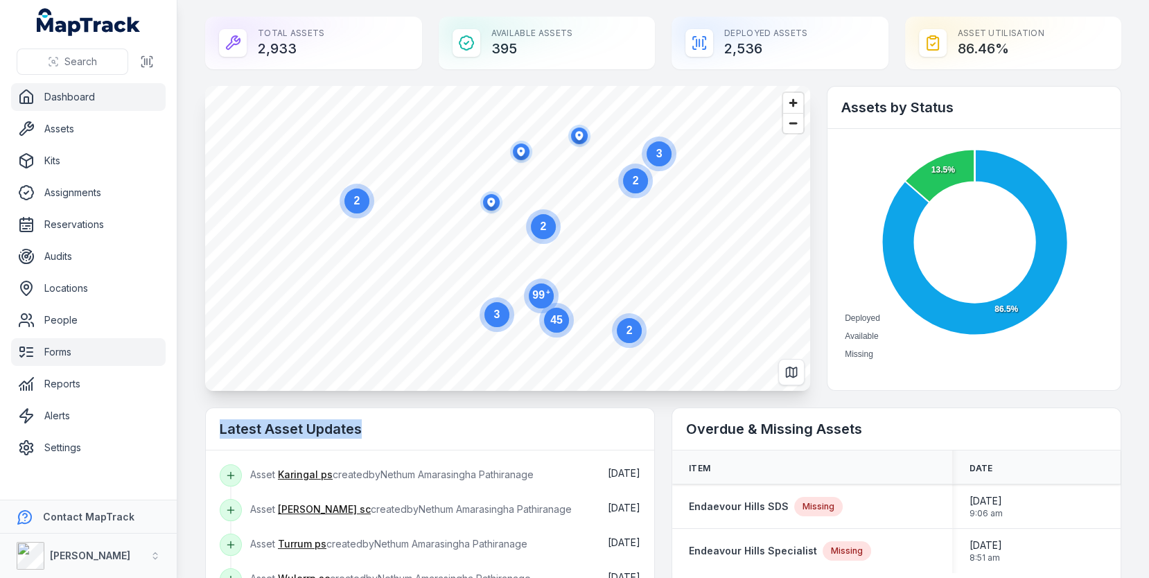
click at [81, 358] on link "Forms" at bounding box center [88, 352] width 154 height 28
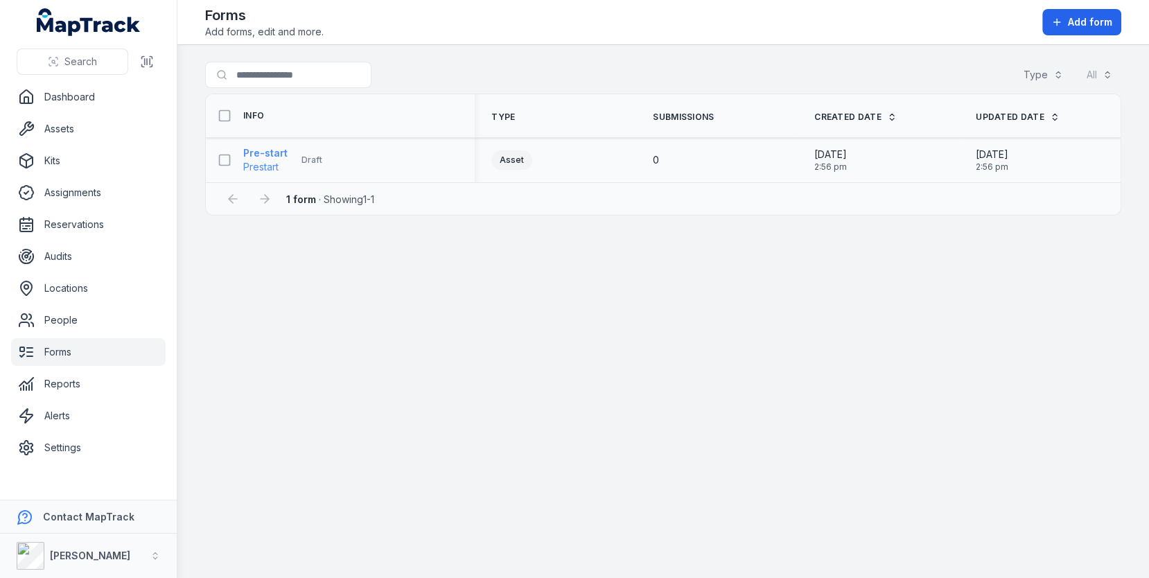
click at [259, 157] on strong "Pre-start" at bounding box center [265, 153] width 44 height 14
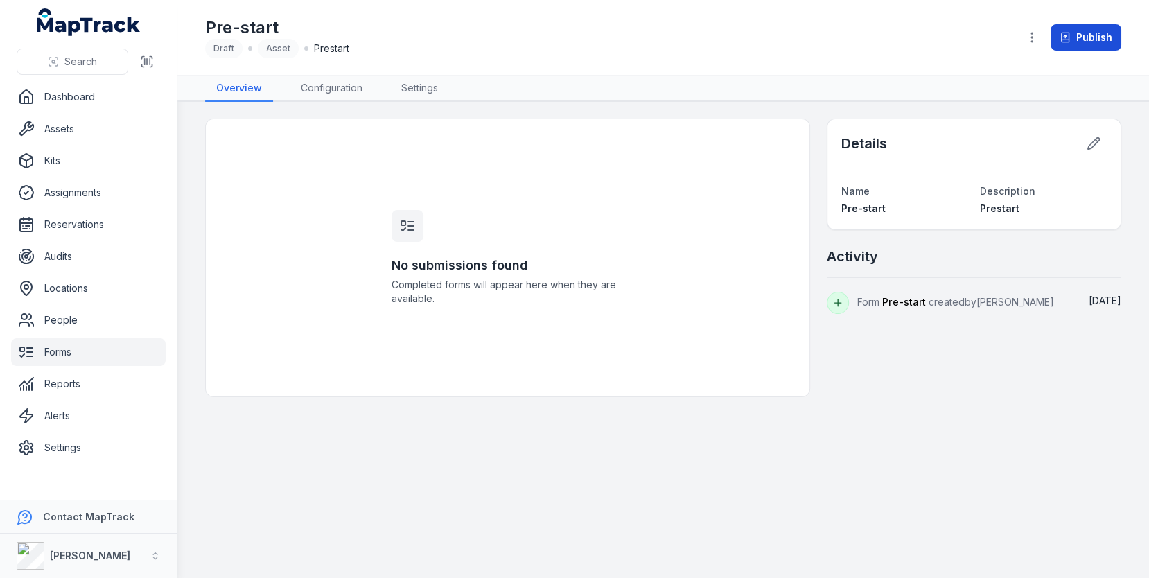
click at [1062, 35] on icon at bounding box center [1065, 37] width 8 height 9
